Goal: Task Accomplishment & Management: Manage account settings

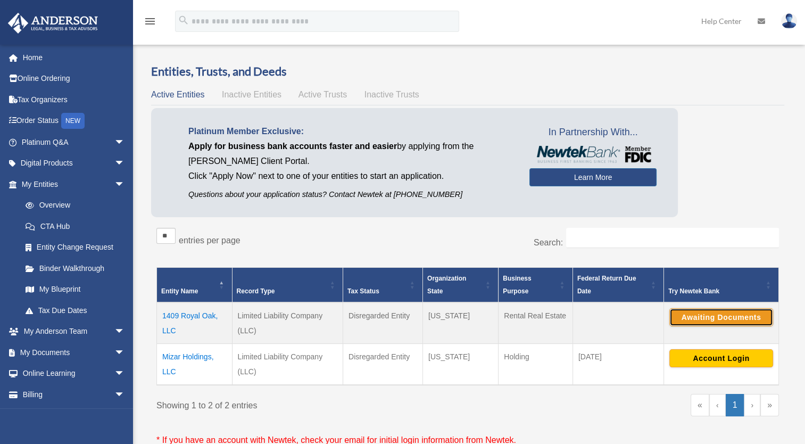
click at [717, 322] on button "Awaiting Documents" at bounding box center [721, 317] width 104 height 18
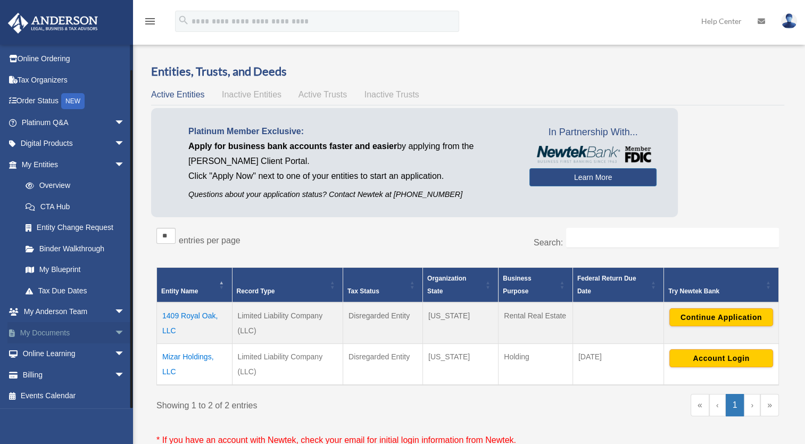
click at [114, 329] on span "arrow_drop_down" at bounding box center [124, 333] width 21 height 22
click at [72, 349] on link "Box" at bounding box center [78, 353] width 126 height 21
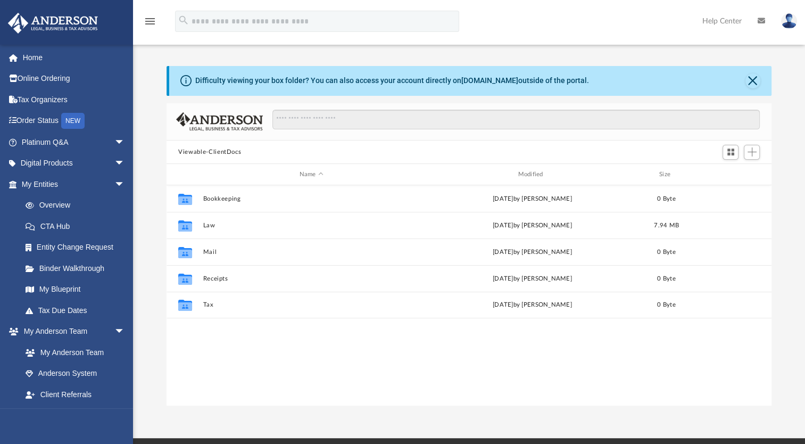
scroll to position [234, 596]
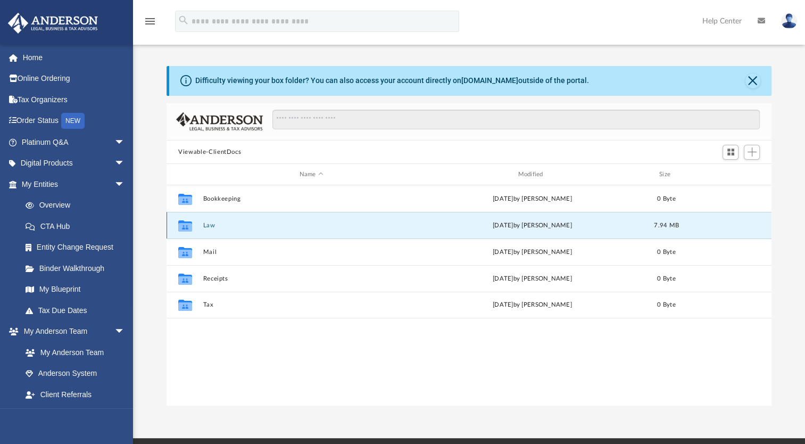
click at [209, 225] on button "Law" at bounding box center [311, 225] width 217 height 7
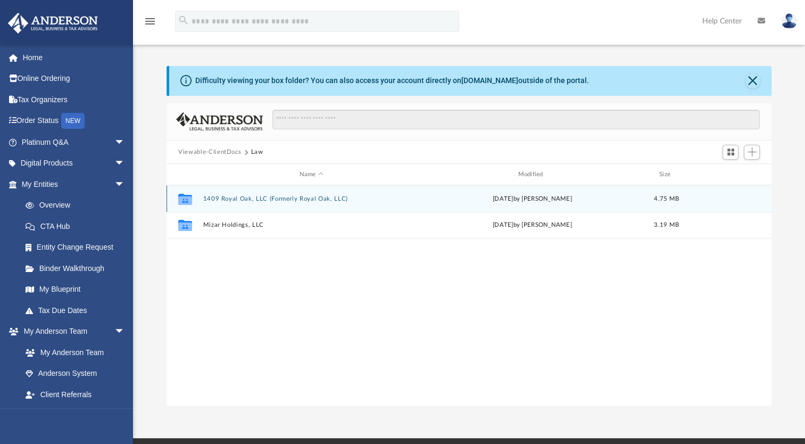
click at [223, 200] on button "1409 Royal Oak, LLC (Formerly Royal Oak, LLC)" at bounding box center [311, 198] width 217 height 7
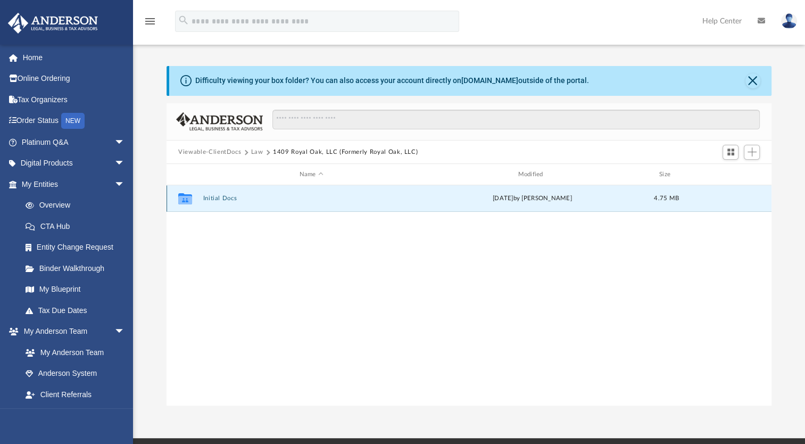
click at [223, 200] on button "Initial Docs" at bounding box center [311, 198] width 217 height 7
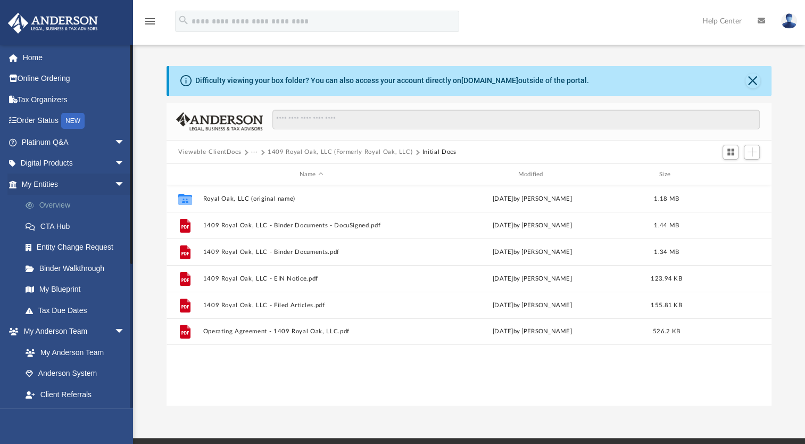
click at [56, 206] on link "Overview" at bounding box center [78, 205] width 126 height 21
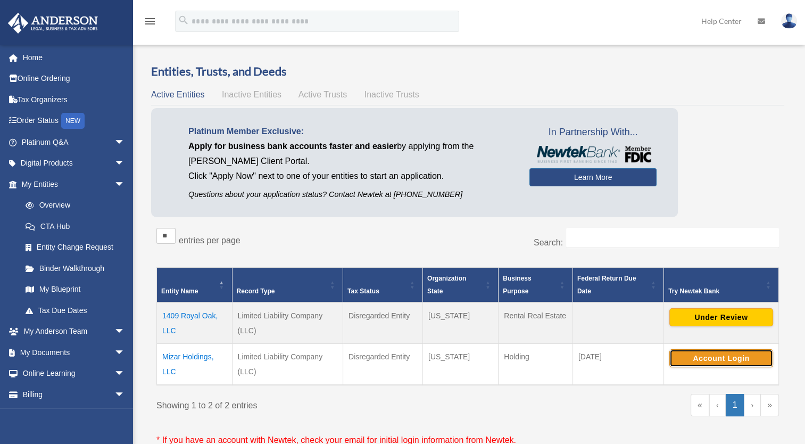
click at [717, 361] on button "Account Login" at bounding box center [721, 358] width 104 height 18
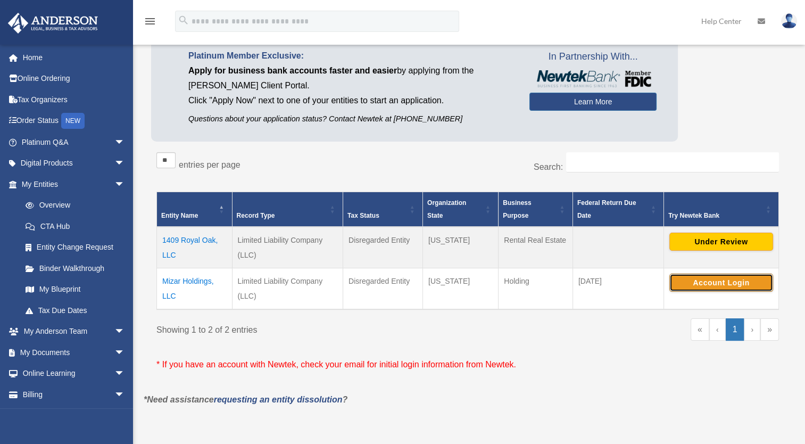
scroll to position [76, 0]
